Goal: Find specific page/section: Find specific page/section

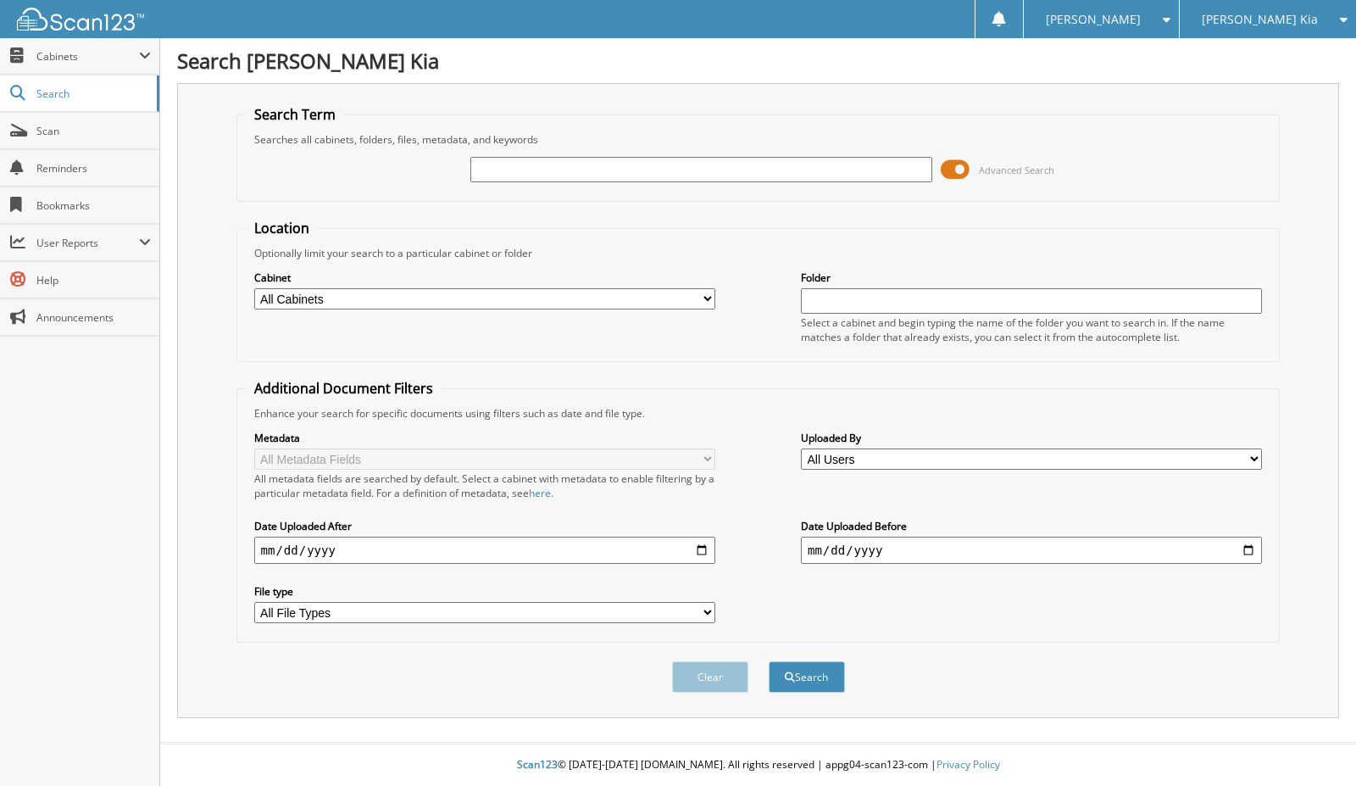
click at [492, 180] on input "text" at bounding box center [700, 169] width 461 height 25
type input "518655"
click at [769, 661] on button "Search" at bounding box center [807, 676] width 76 height 31
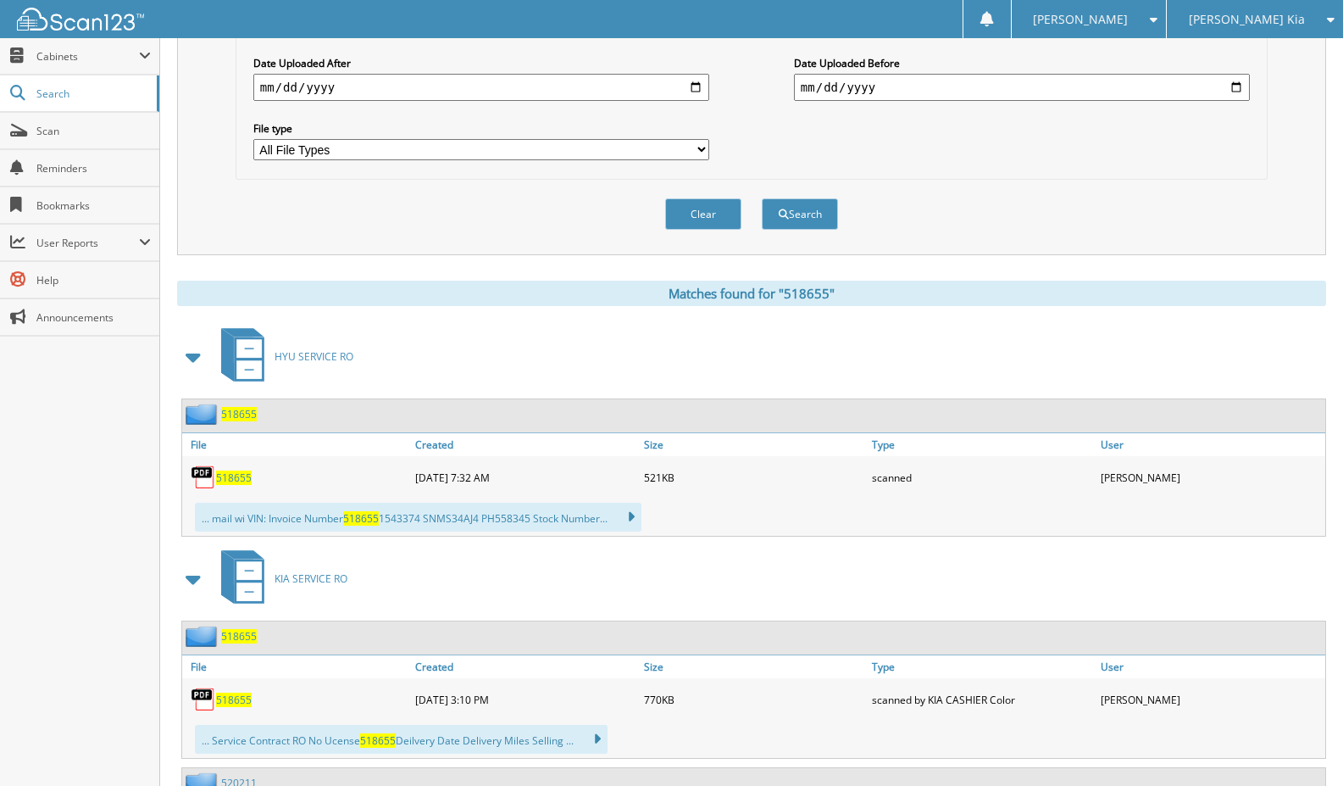
scroll to position [535, 0]
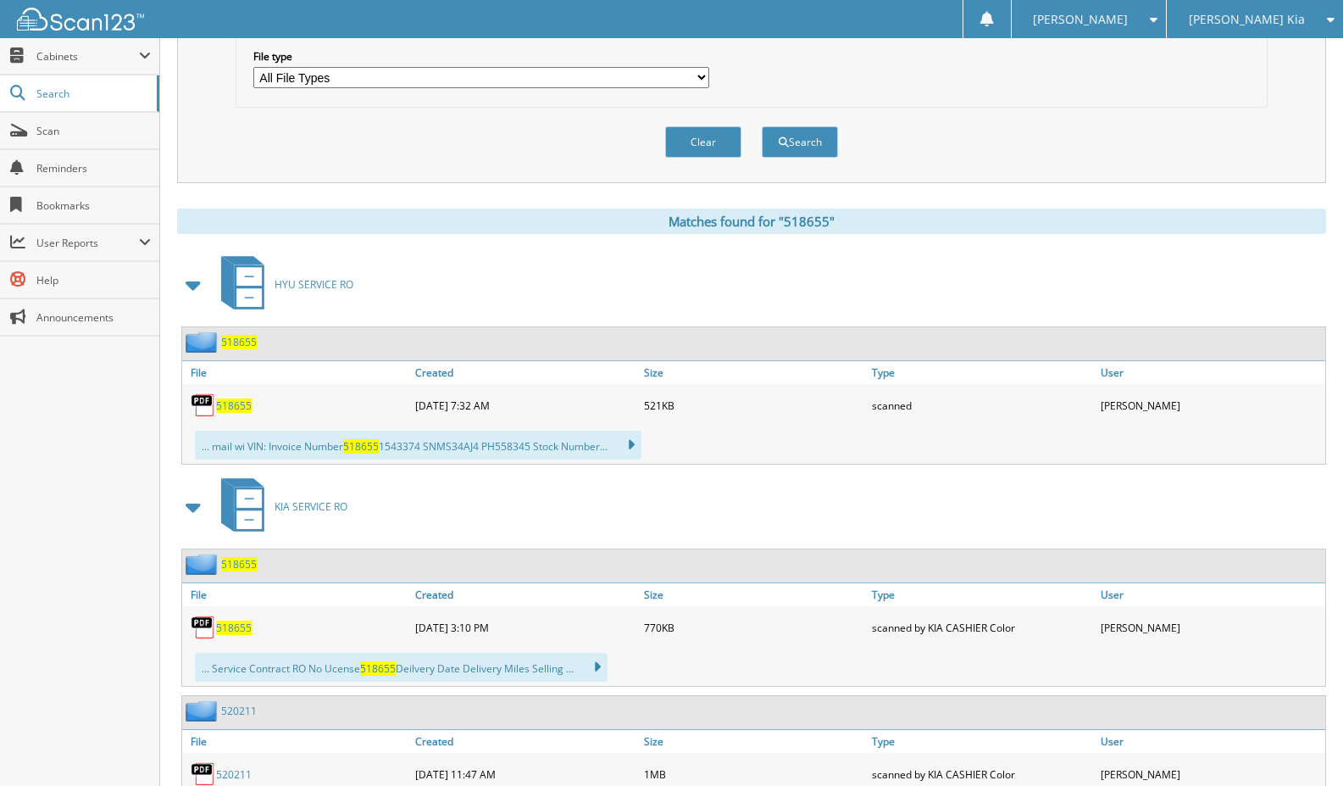
click at [242, 405] on span "518655" at bounding box center [234, 405] width 36 height 14
click at [356, 82] on select "All File Types DOC DOCX HTML JPEG JPG MSG PDF" at bounding box center [481, 77] width 456 height 21
drag, startPoint x: 1168, startPoint y: 158, endPoint x: 1200, endPoint y: 149, distance: 33.3
click at [1169, 157] on div "Clear Search" at bounding box center [752, 142] width 1032 height 69
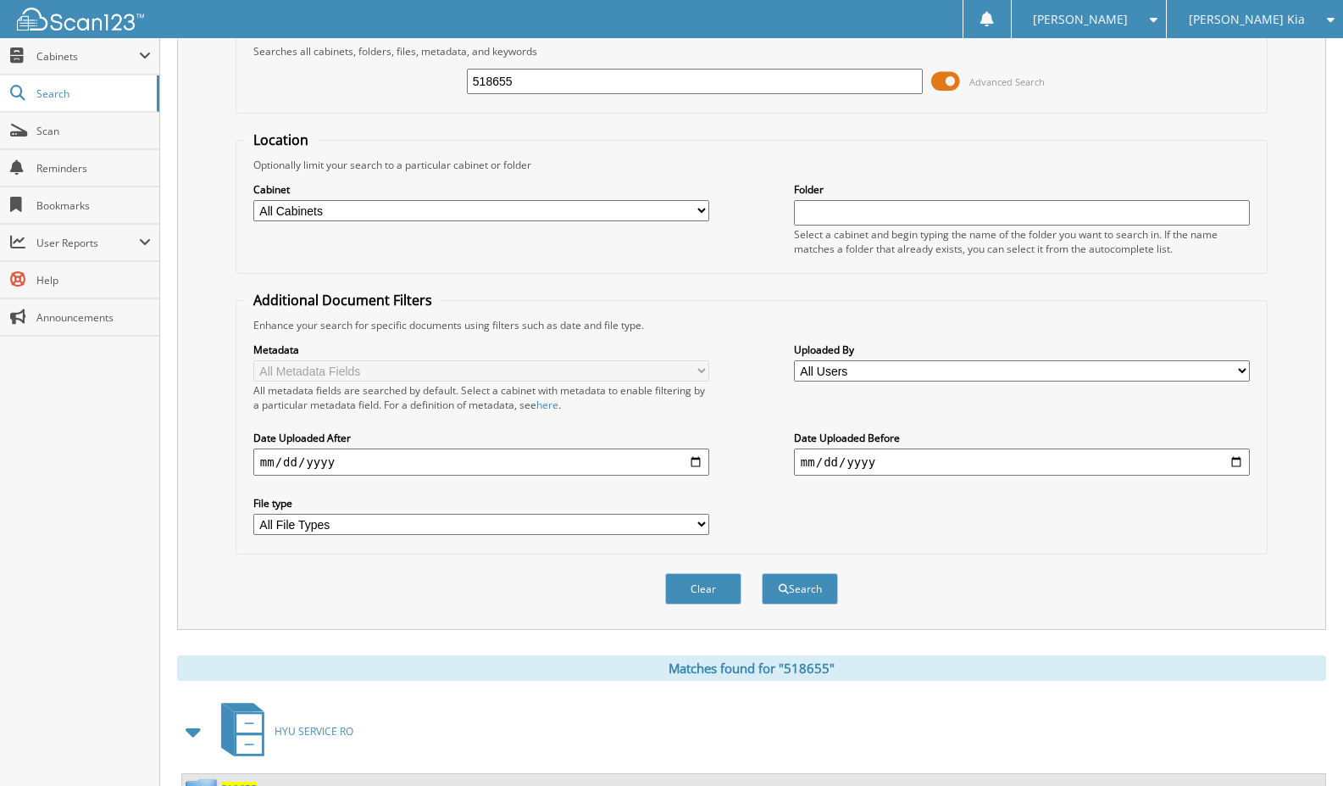
scroll to position [0, 0]
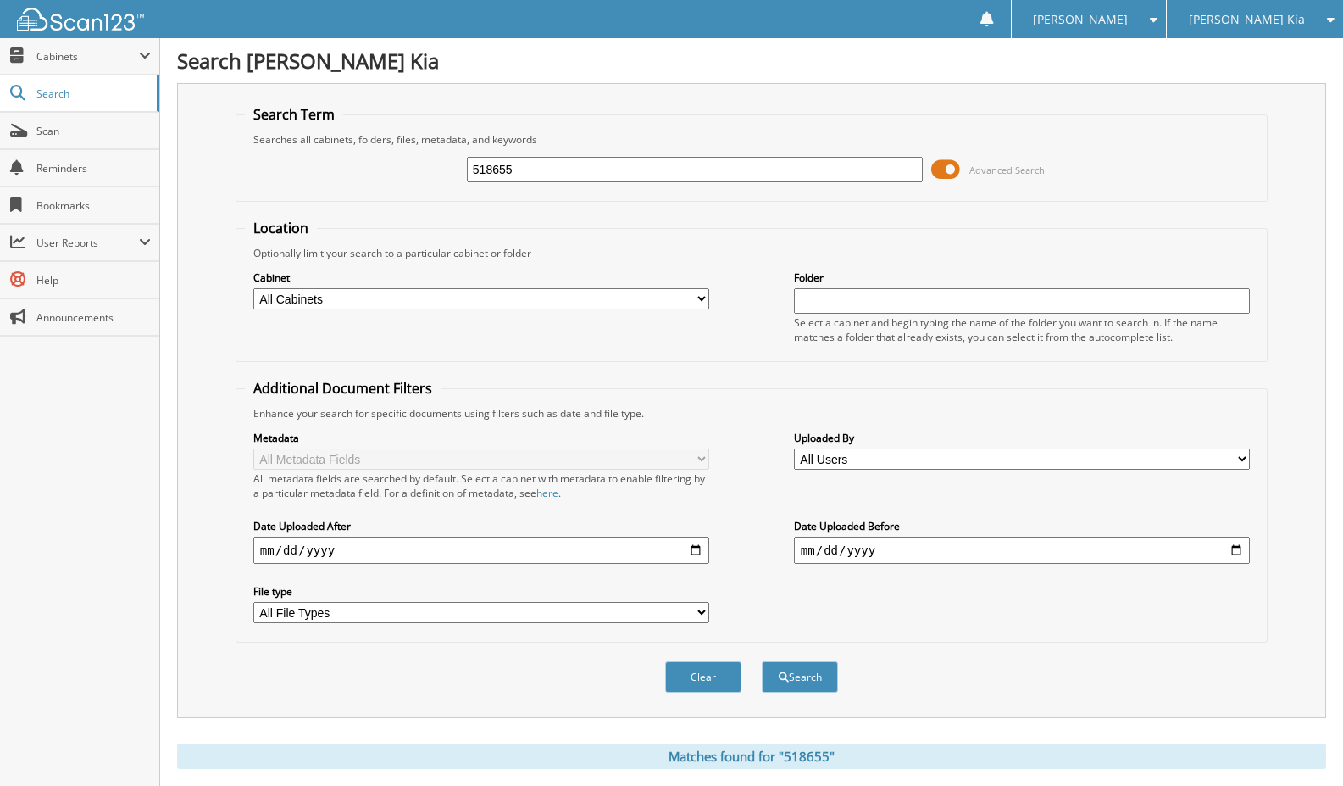
drag, startPoint x: 635, startPoint y: 179, endPoint x: 414, endPoint y: 162, distance: 221.8
click at [414, 162] on div "518655 Advanced Search" at bounding box center [752, 170] width 1014 height 46
type input "516246"
click at [762, 661] on button "Search" at bounding box center [800, 676] width 76 height 31
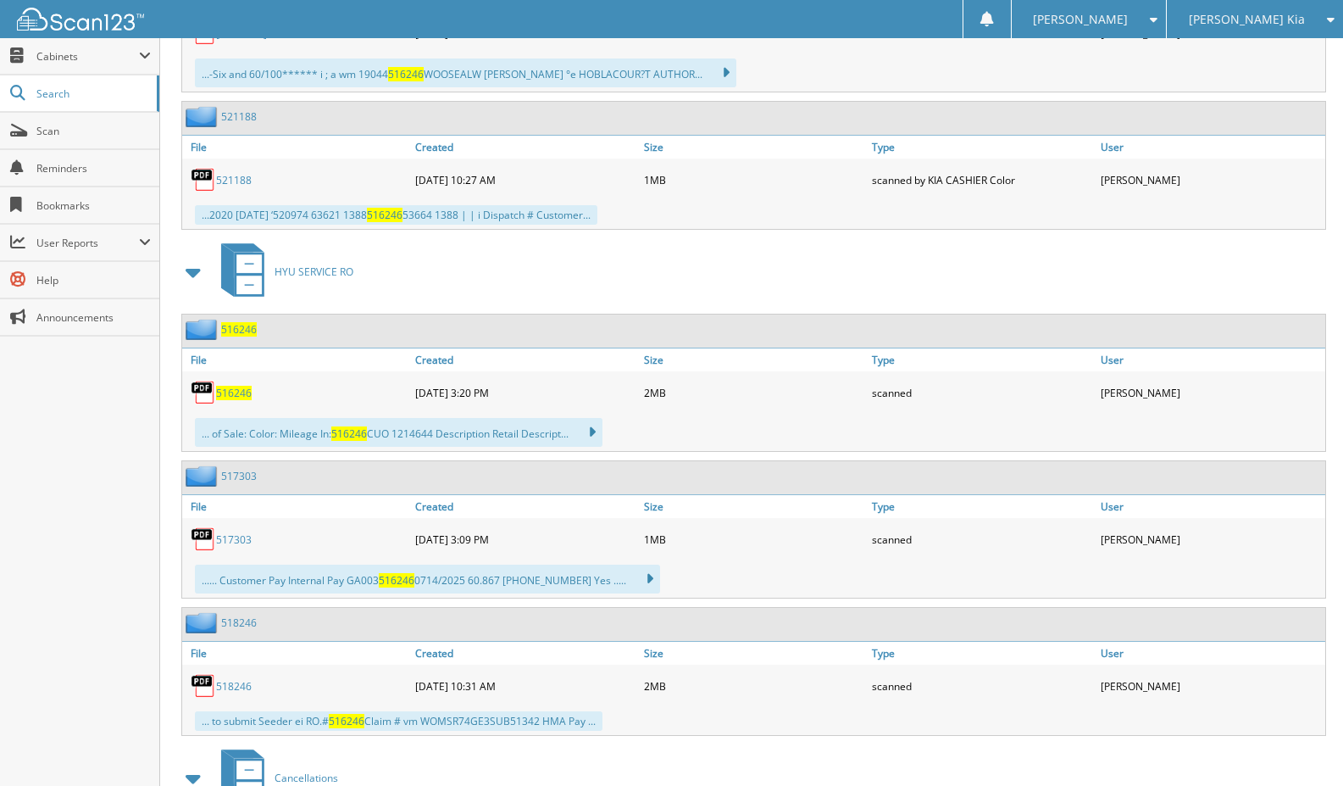
scroll to position [1075, 0]
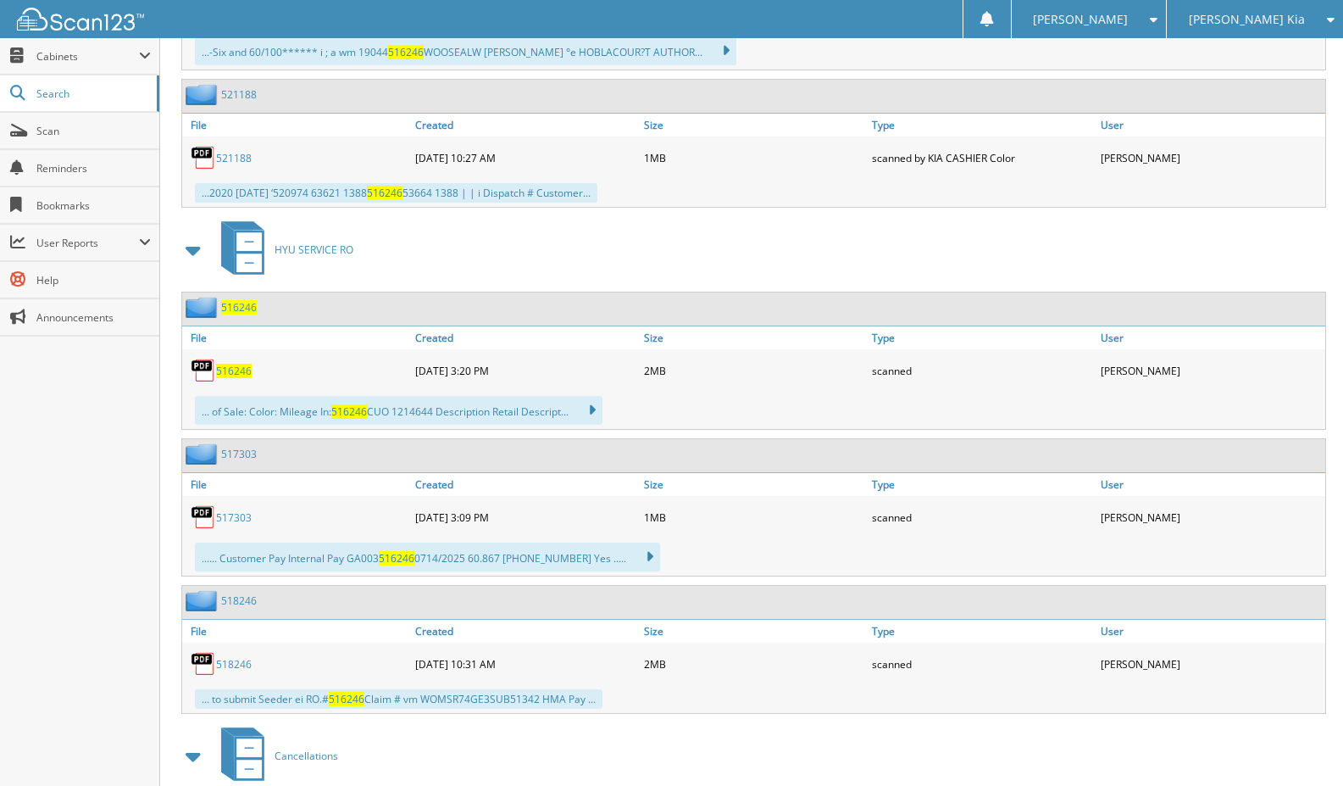
click at [233, 372] on span "516246" at bounding box center [234, 371] width 36 height 14
